Goal: Information Seeking & Learning: Learn about a topic

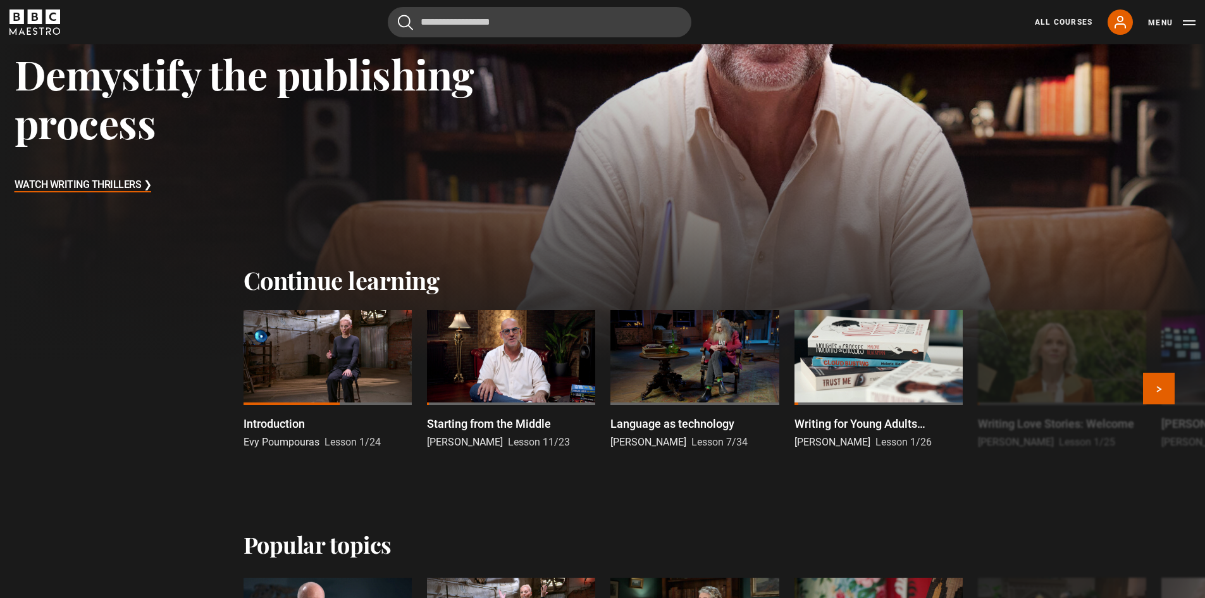
click at [524, 336] on div at bounding box center [511, 357] width 168 height 95
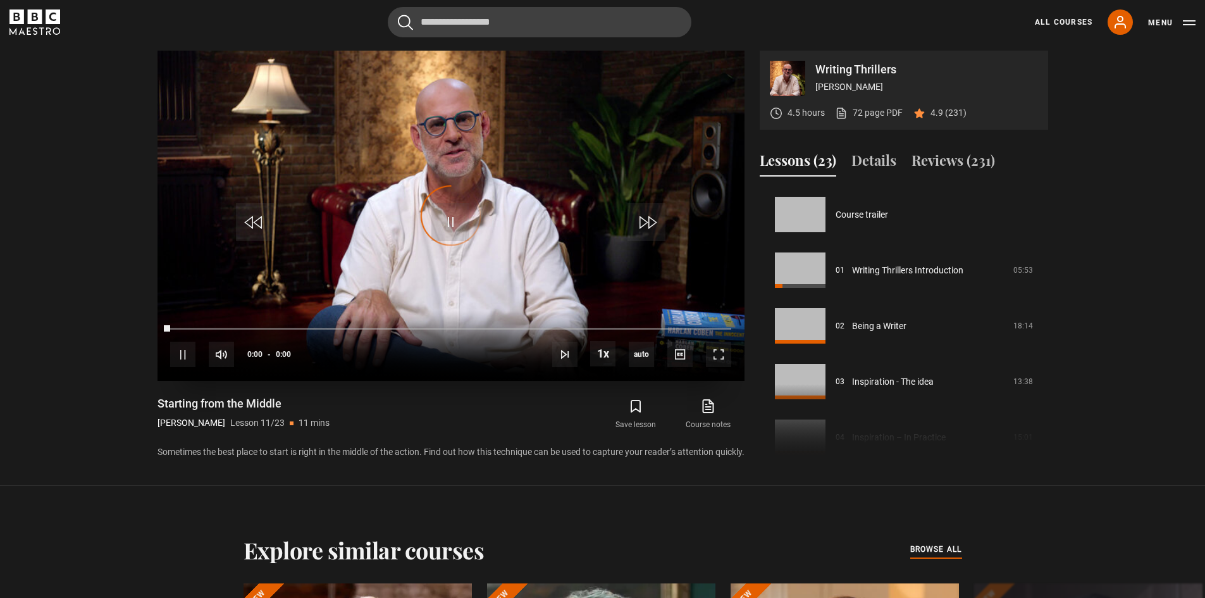
scroll to position [556, 0]
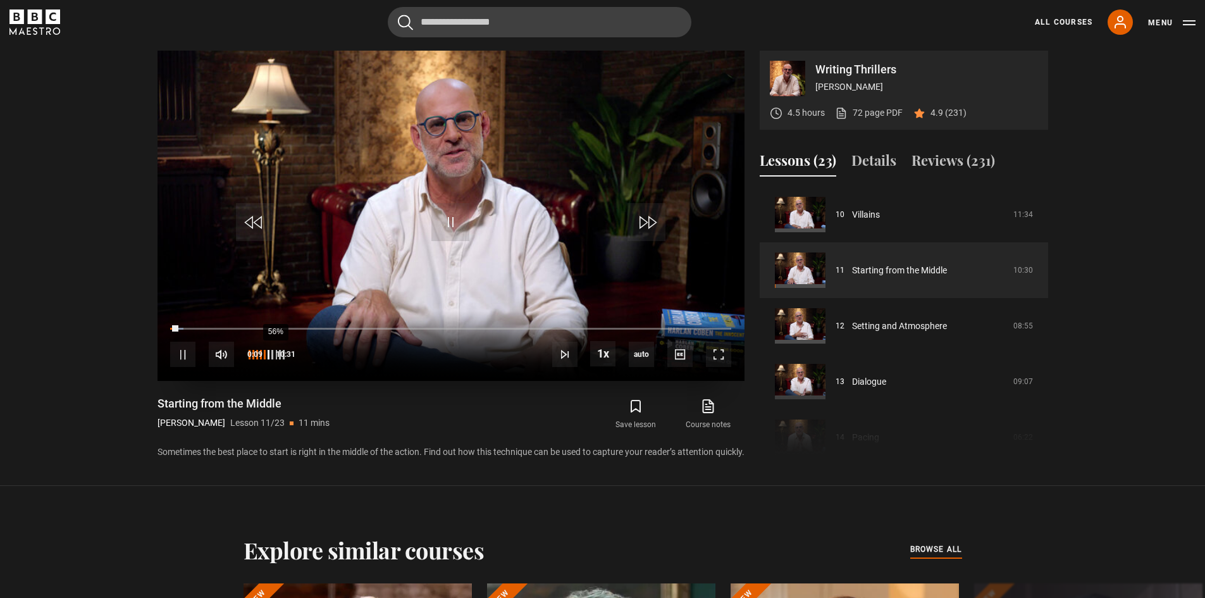
drag, startPoint x: 261, startPoint y: 356, endPoint x: 269, endPoint y: 356, distance: 8.9
click at [275, 356] on div "56%" at bounding box center [275, 354] width 1 height 9
click at [724, 353] on span "Video Player" at bounding box center [718, 353] width 25 height 25
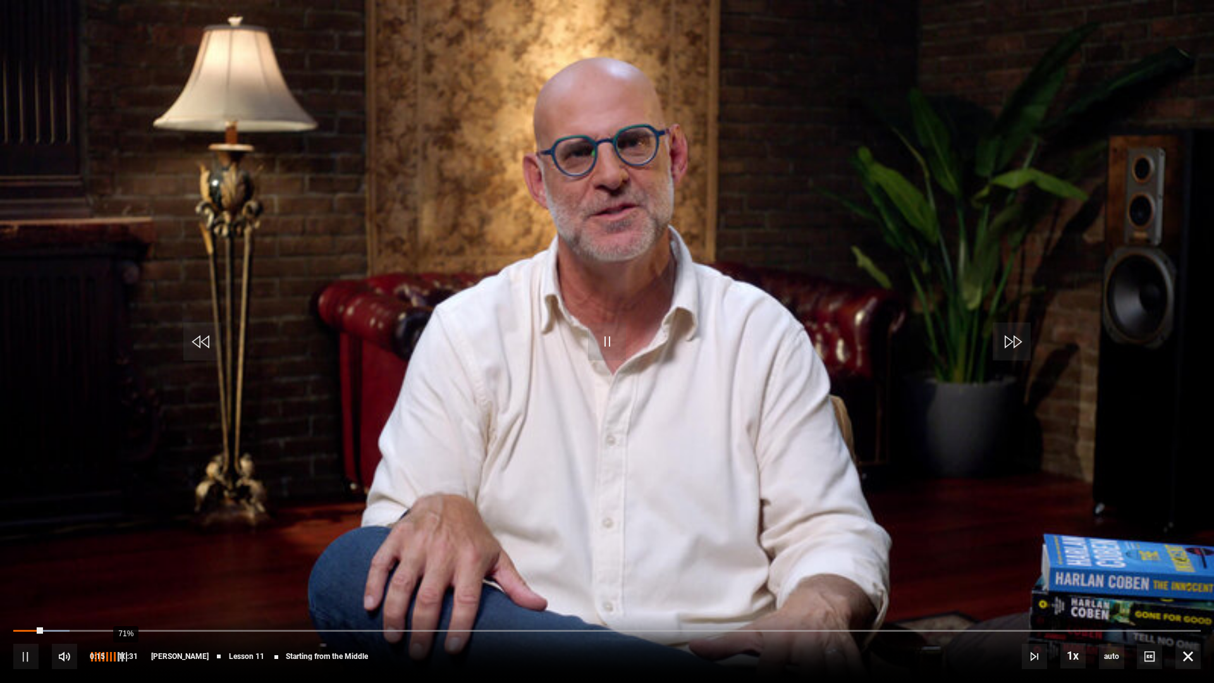
click at [120, 597] on div "71%" at bounding box center [108, 656] width 38 height 25
click at [1190, 597] on span "Video Player" at bounding box center [1188, 656] width 25 height 25
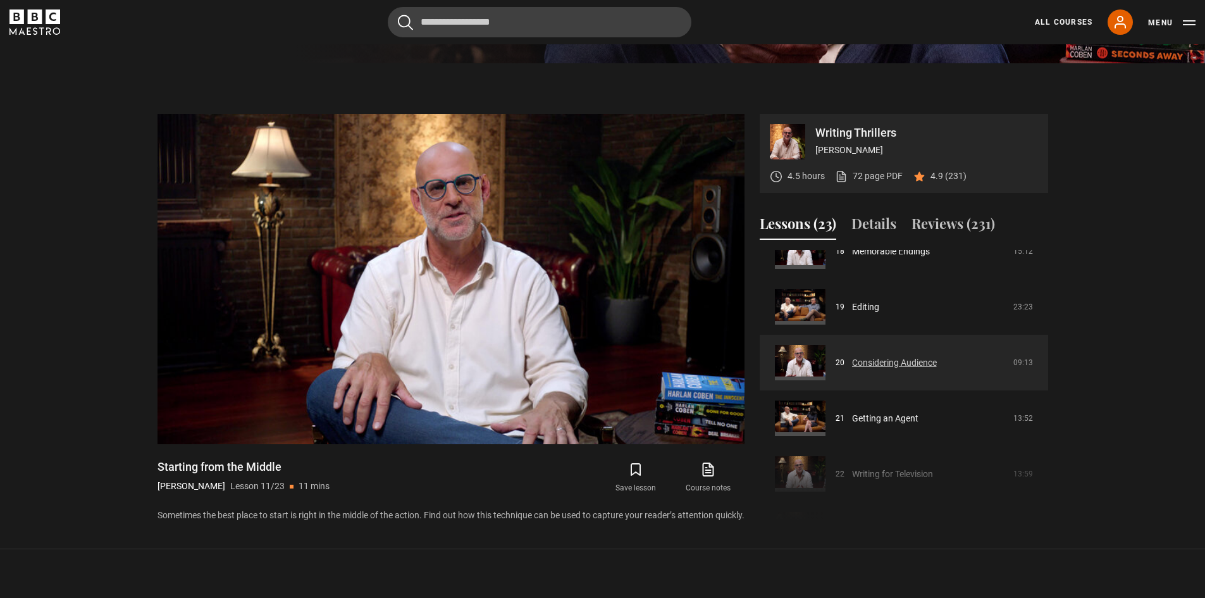
scroll to position [999, 0]
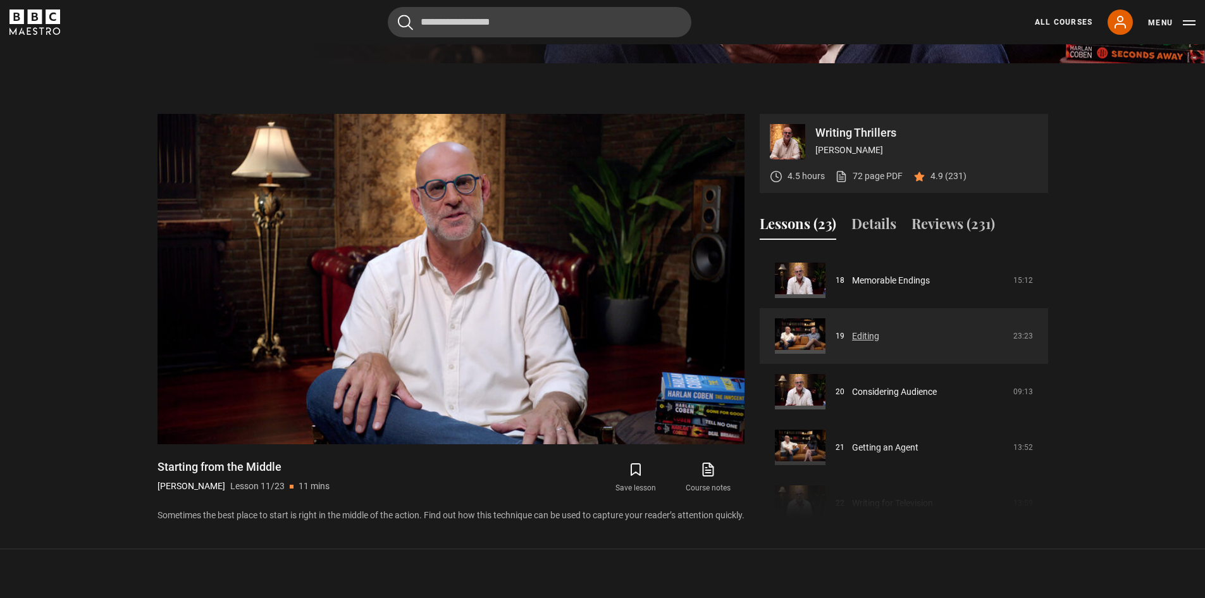
click at [879, 329] on link "Editing" at bounding box center [865, 335] width 27 height 13
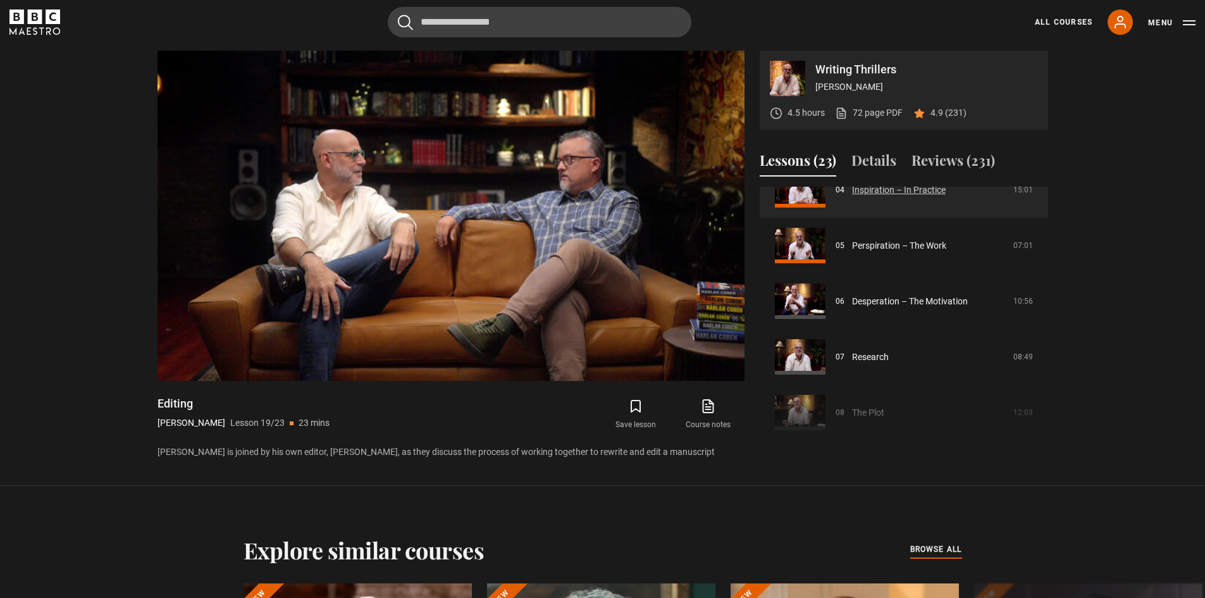
scroll to position [253, 0]
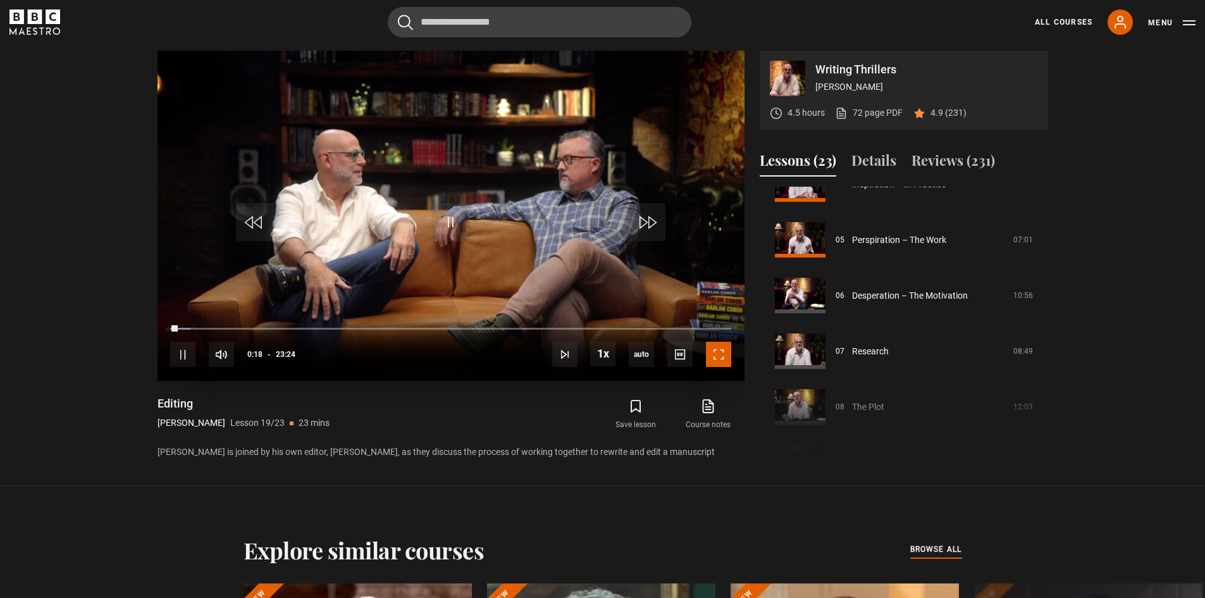
click at [719, 353] on span "Video Player" at bounding box center [718, 353] width 25 height 25
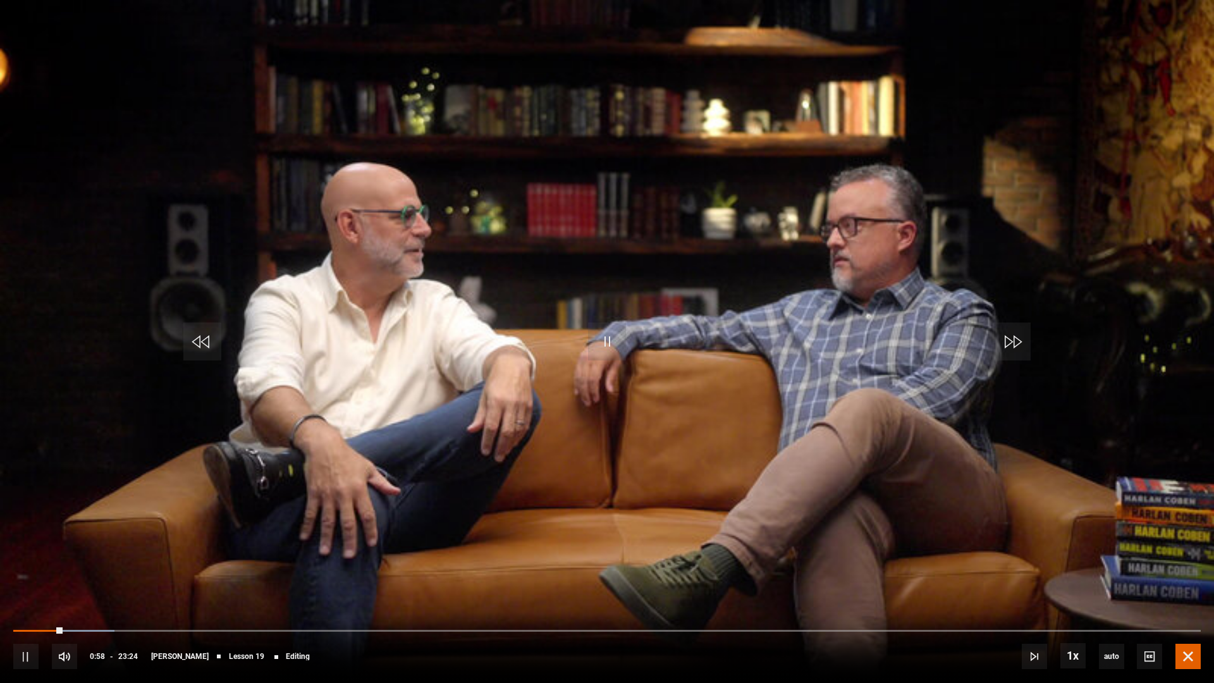
click at [1193, 597] on span "Video Player" at bounding box center [1188, 656] width 25 height 25
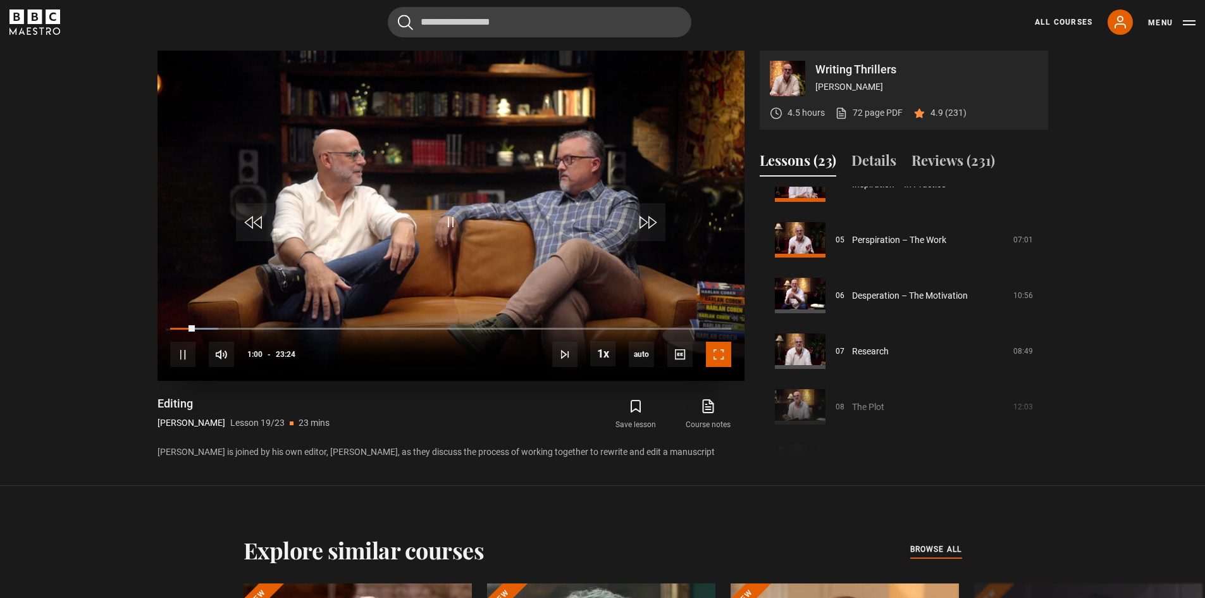
click at [716, 354] on span "Video Player" at bounding box center [718, 353] width 25 height 25
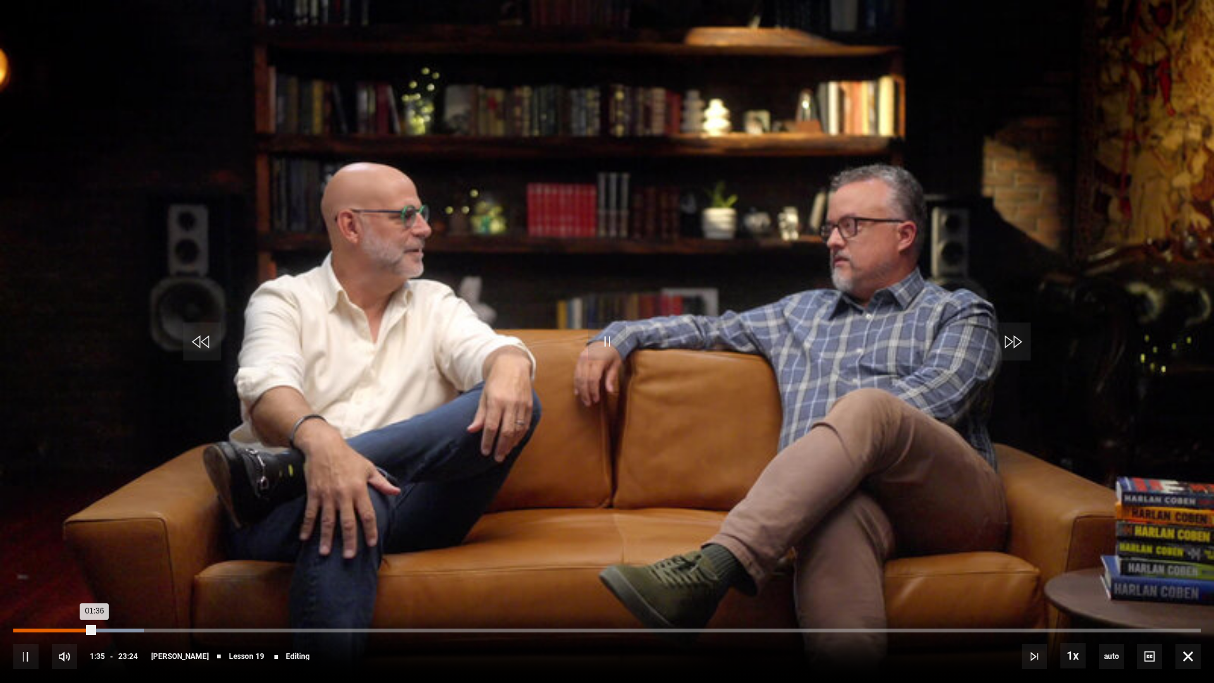
click at [53, 597] on div "Loaded : 11.04% 00:47 01:36" at bounding box center [607, 631] width 1188 height 4
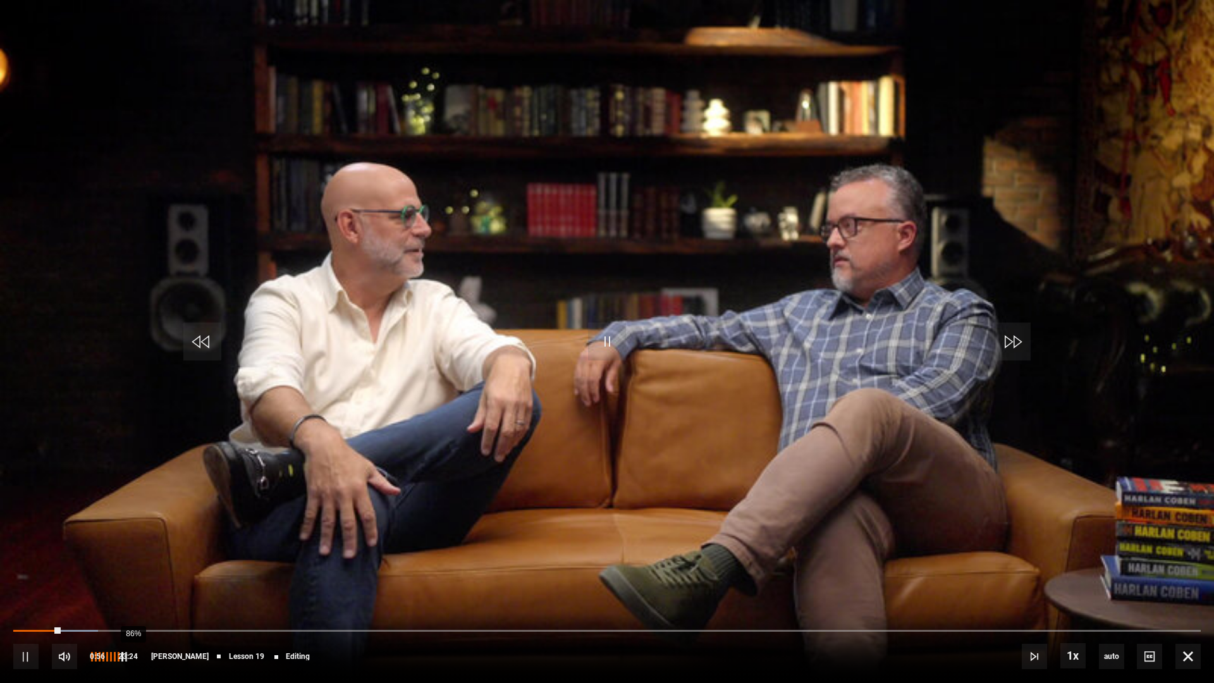
click at [126, 597] on div "86%" at bounding box center [108, 656] width 38 height 9
click at [1188, 597] on span "Video Player" at bounding box center [1188, 656] width 25 height 25
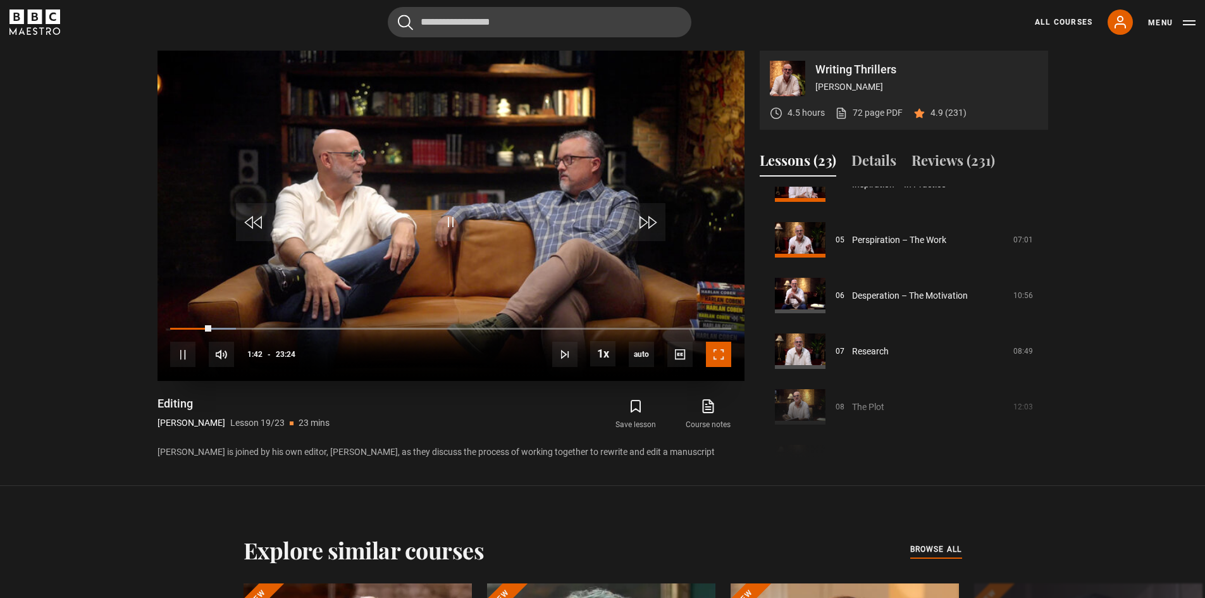
click at [711, 357] on span "Video Player" at bounding box center [718, 353] width 25 height 25
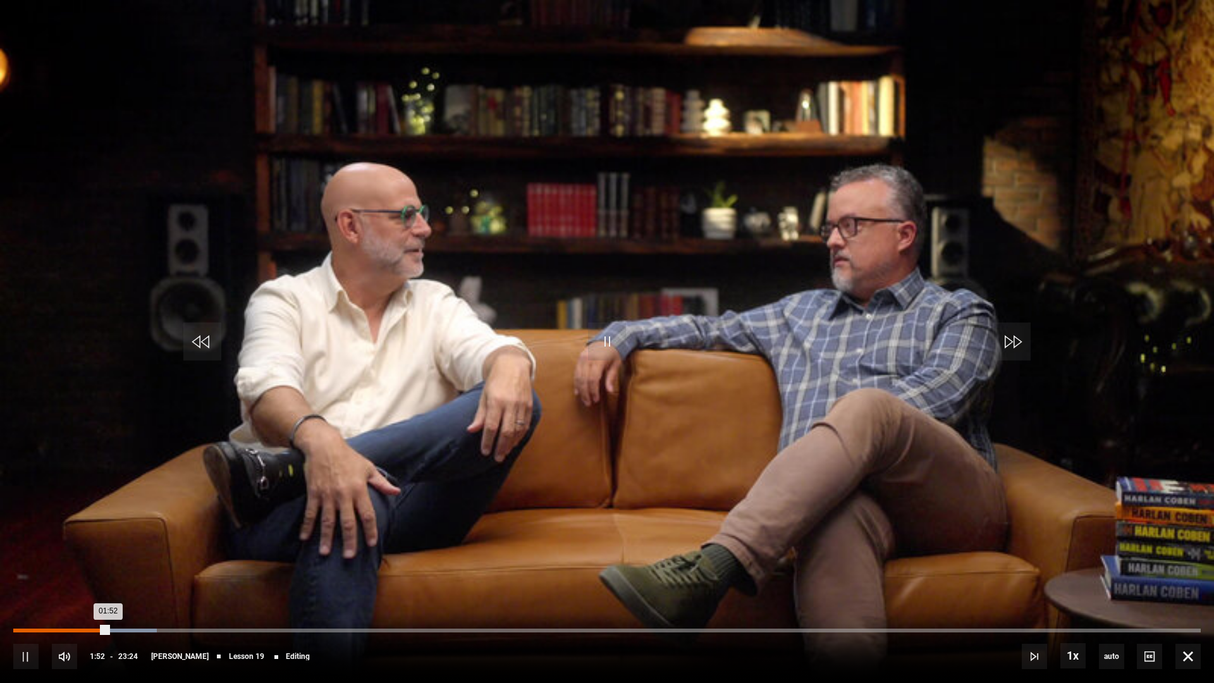
click at [91, 597] on div "Loaded : 12.11% 01:31 01:52" at bounding box center [607, 631] width 1188 height 4
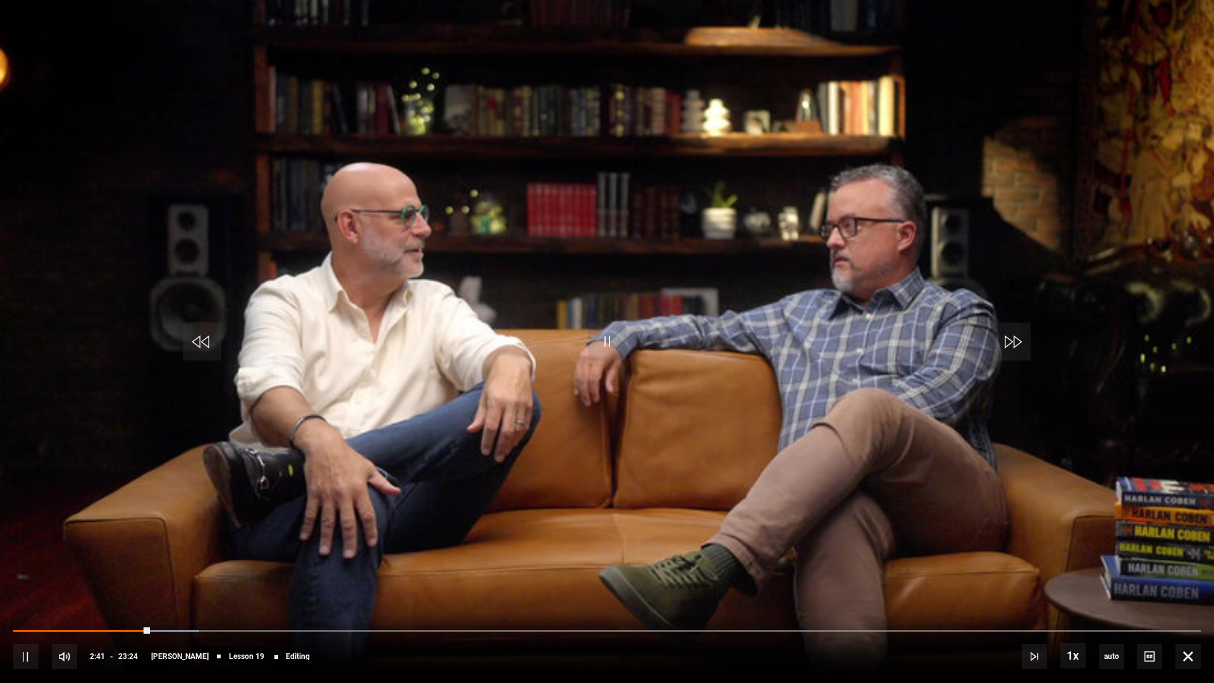
click at [137, 597] on div "10s Skip Back 10 seconds Pause 10s Skip Forward 10 seconds Loaded : 15.67% 07:0…" at bounding box center [607, 648] width 1214 height 70
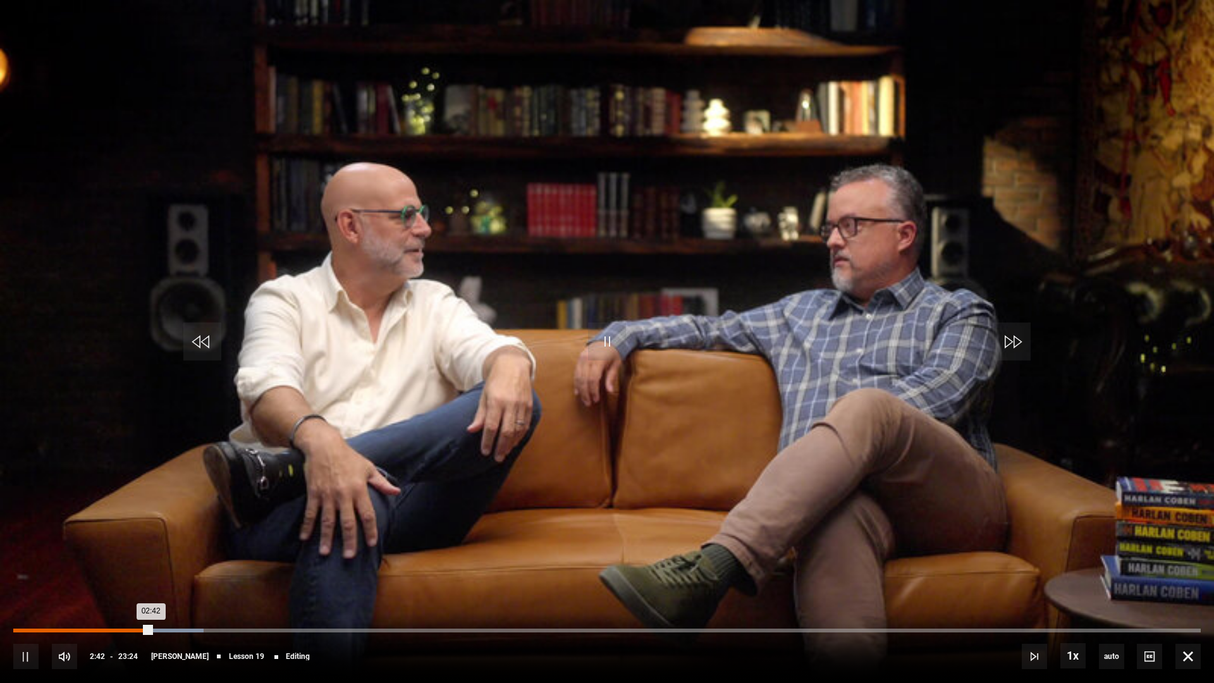
click at [130, 597] on div "Loaded : 16.03% 02:17 02:42" at bounding box center [607, 631] width 1188 height 4
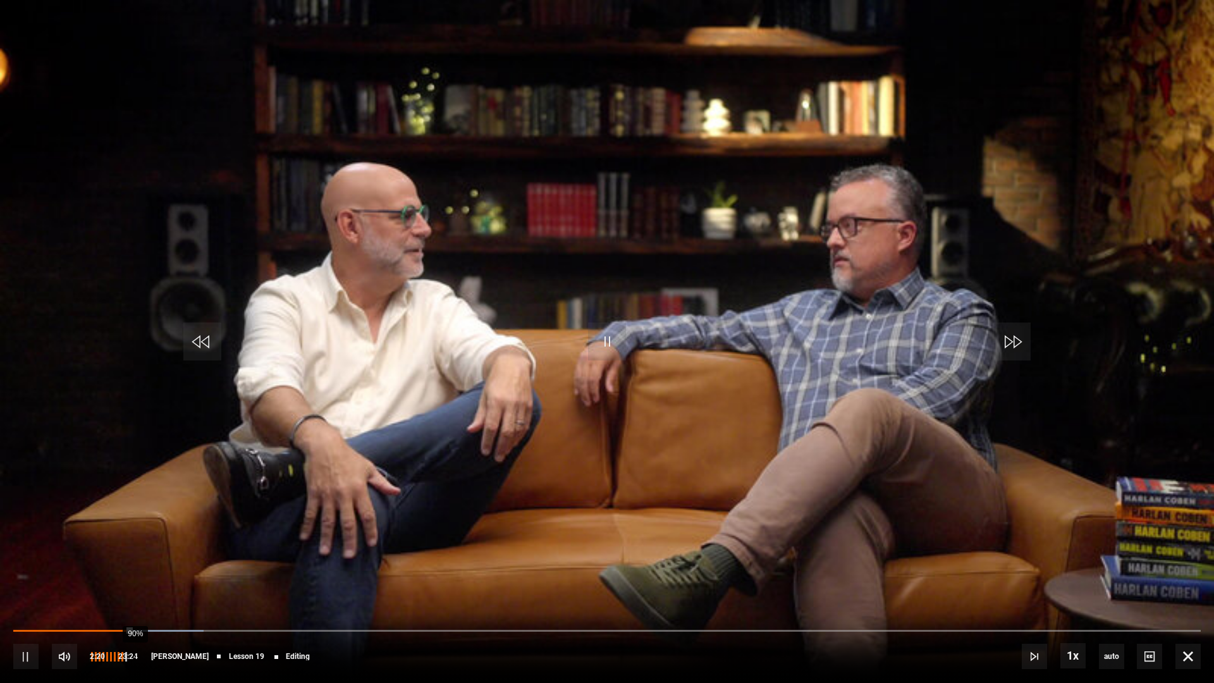
drag, startPoint x: 111, startPoint y: 653, endPoint x: 129, endPoint y: 656, distance: 18.0
click at [135, 597] on div "90%" at bounding box center [135, 656] width 1 height 9
click at [202, 597] on div "10s Skip Back 10 seconds Pause 10s Skip Forward 10 seconds Loaded : 21.01% 01:4…" at bounding box center [607, 648] width 1214 height 70
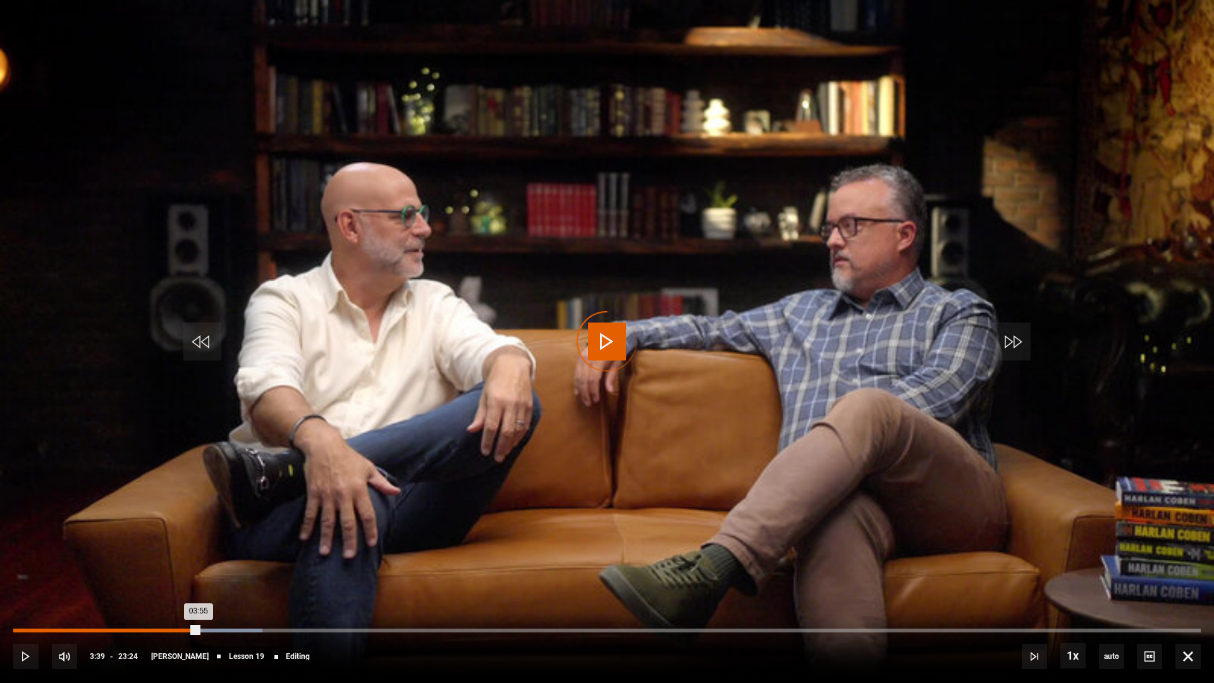
click at [199, 597] on div "Loaded : 21.01% 03:39 03:55" at bounding box center [607, 631] width 1188 height 4
click at [200, 597] on div "03:40" at bounding box center [106, 631] width 187 height 4
click at [200, 597] on div "03:41" at bounding box center [106, 631] width 187 height 4
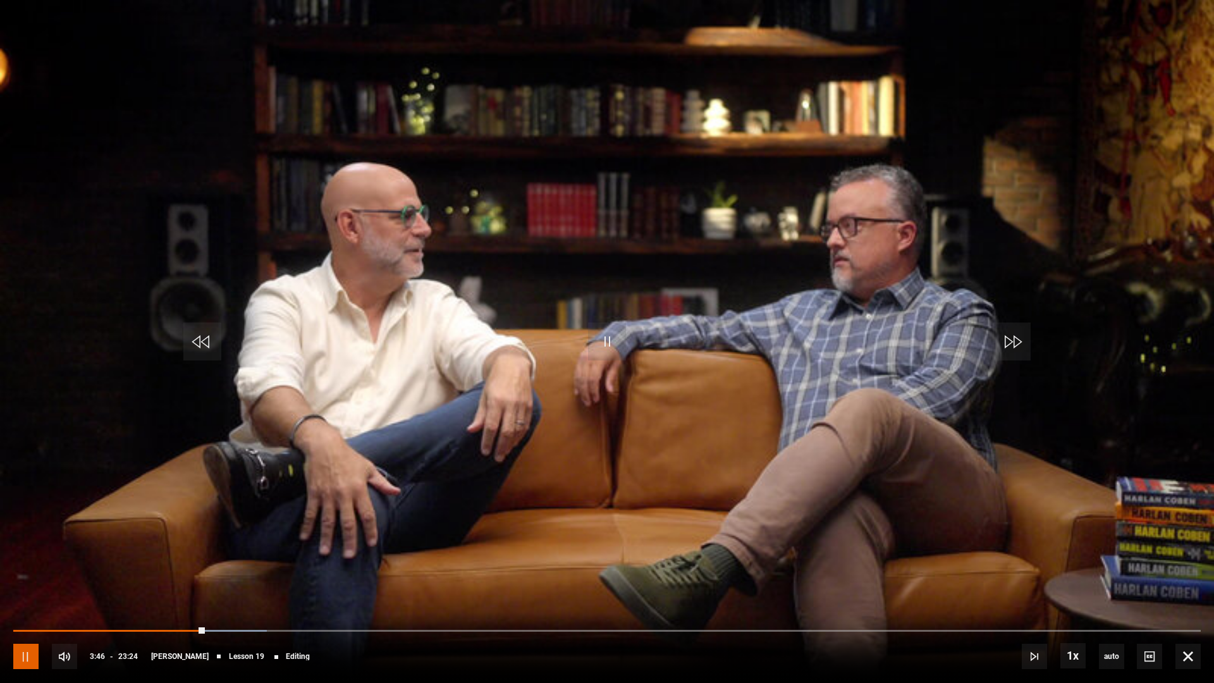
click at [25, 597] on span "Video Player" at bounding box center [25, 656] width 25 height 25
click at [1188, 597] on span "Video Player" at bounding box center [1188, 656] width 25 height 25
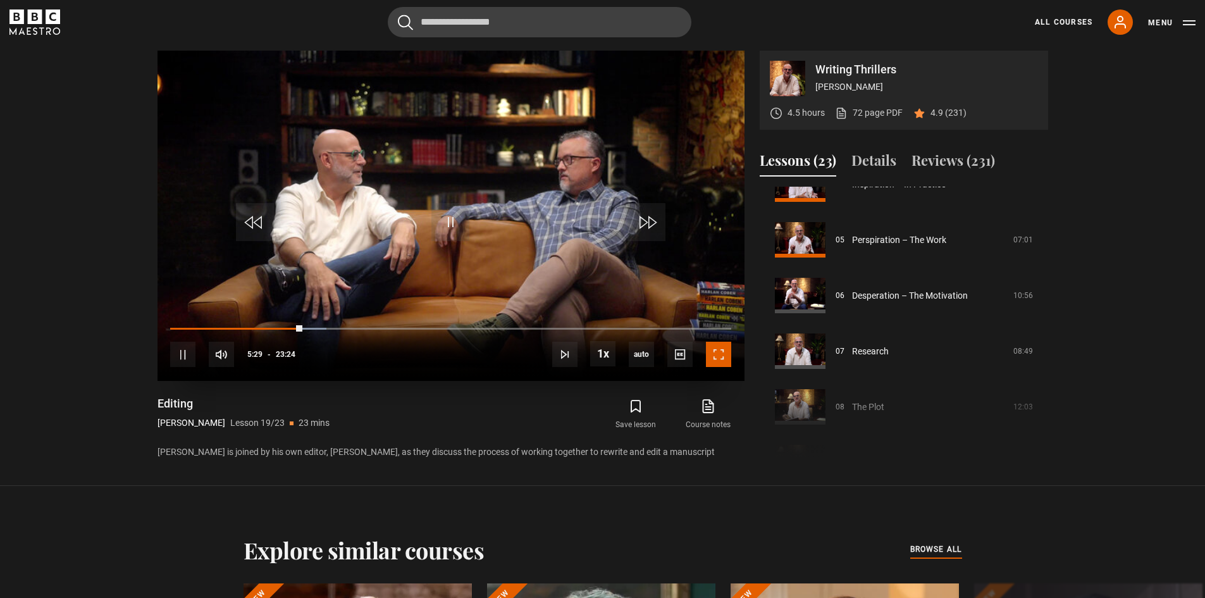
click at [713, 352] on span "Video Player" at bounding box center [718, 353] width 25 height 25
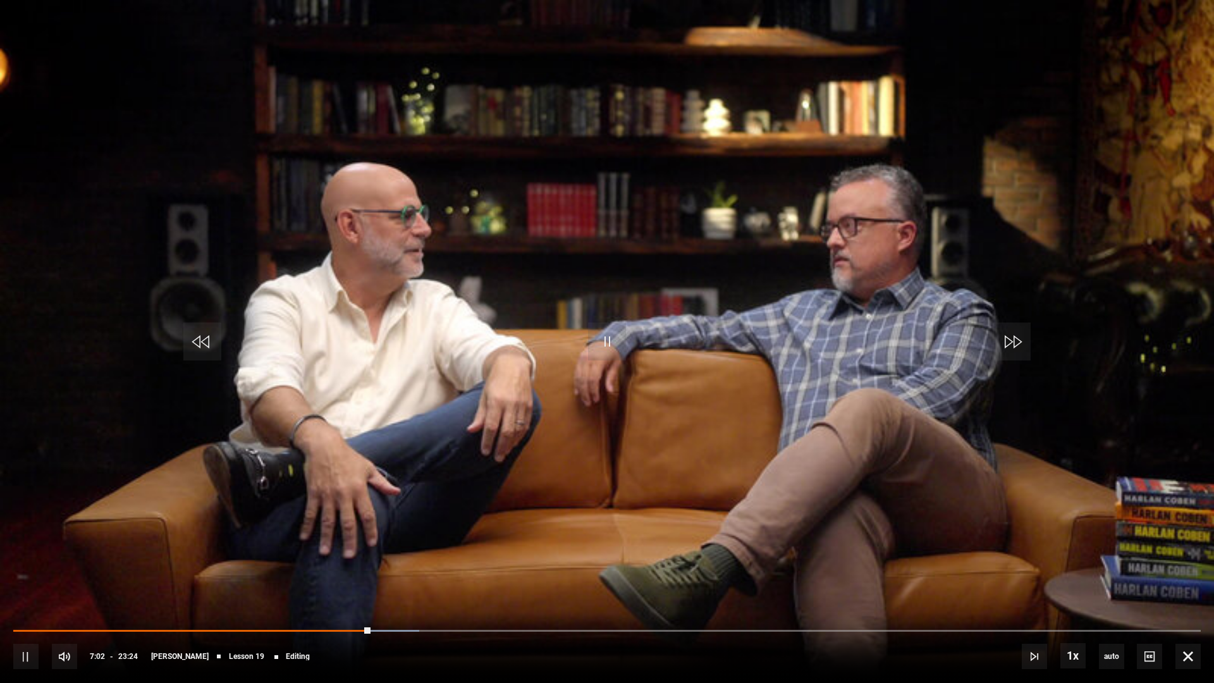
click at [352, 597] on div "10s Skip Back 10 seconds Pause 10s Skip Forward 10 seconds Loaded : 34.19% 21:0…" at bounding box center [607, 648] width 1214 height 70
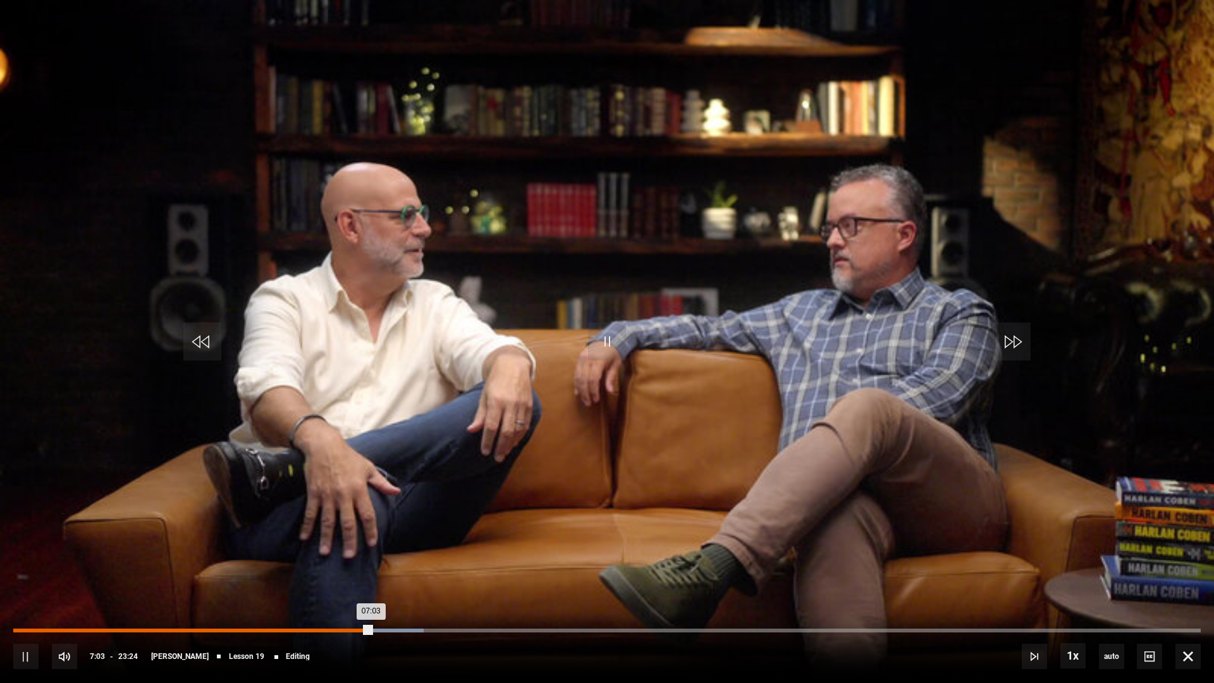
click at [349, 597] on div "Loaded : 34.54% 06:39 07:03" at bounding box center [607, 631] width 1188 height 4
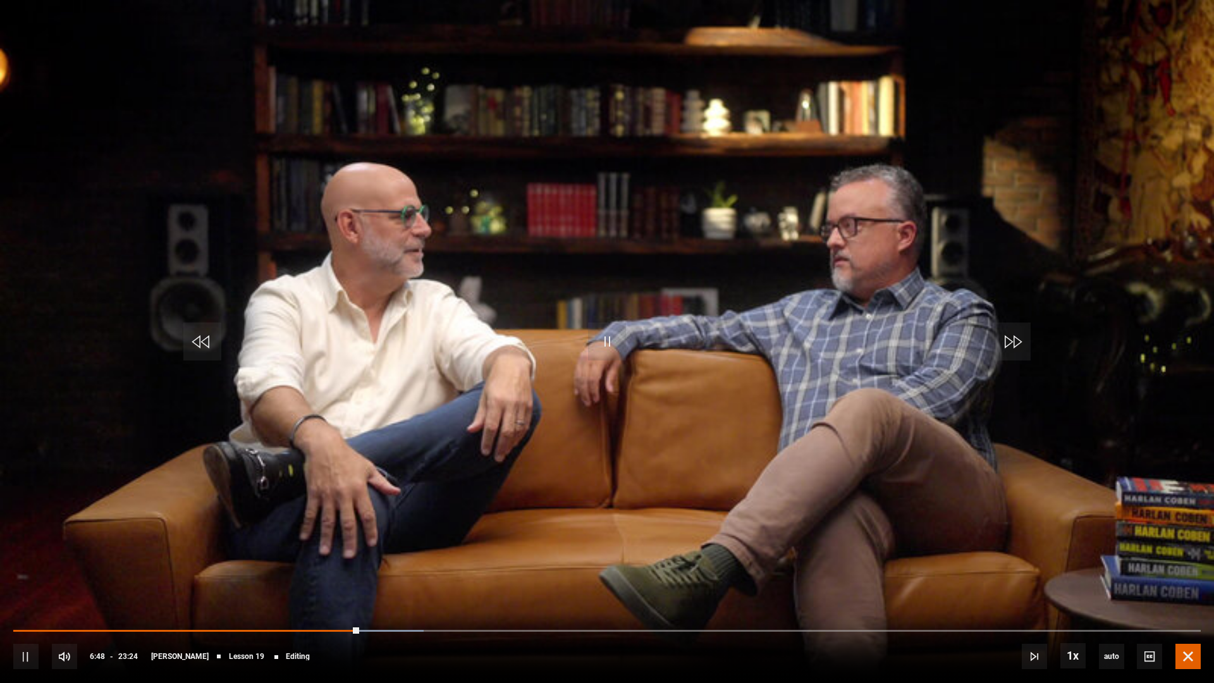
click at [1195, 597] on span "Video Player" at bounding box center [1188, 656] width 25 height 25
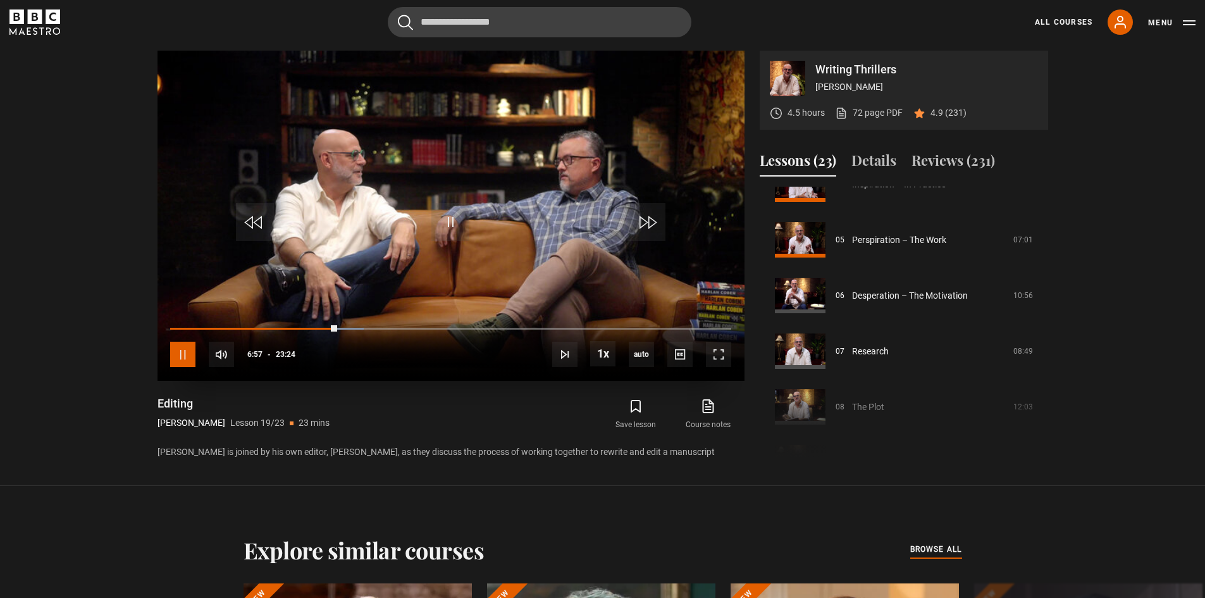
click at [182, 355] on span "Video Player" at bounding box center [182, 353] width 25 height 25
click at [187, 357] on span "Video Player" at bounding box center [182, 353] width 25 height 25
click at [183, 357] on span "Video Player" at bounding box center [182, 353] width 25 height 25
